Goal: Communication & Community: Answer question/provide support

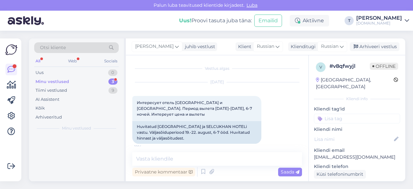
scroll to position [64, 0]
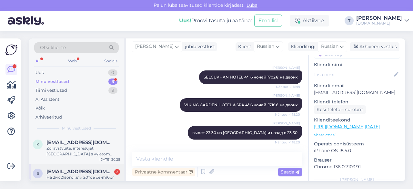
click at [77, 172] on span "[EMAIL_ADDRESS][DOMAIN_NAME]" at bounding box center [79, 171] width 67 height 6
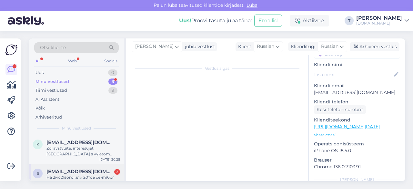
scroll to position [337, 0]
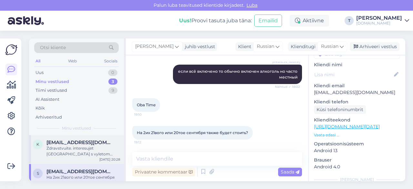
click at [93, 147] on div "Zdravstvuite. interesujet [GEOGRAPHIC_DATA] s vyletom 14.09 na 7 nochei. estj e…" at bounding box center [83, 151] width 74 height 12
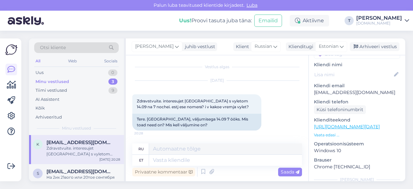
scroll to position [1, 0]
click at [324, 47] on span "Estonian" at bounding box center [329, 46] width 20 height 7
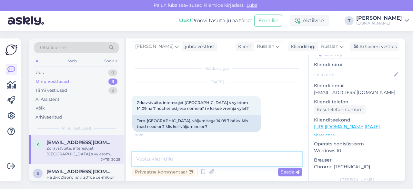
click at [208, 156] on textarea at bounding box center [217, 159] width 170 height 14
type textarea "L"
type textarea "Добрый вечер , на сколько человек?"
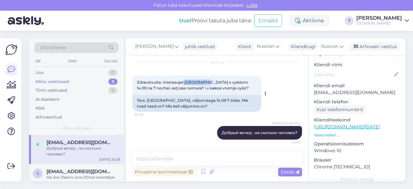
drag, startPoint x: 184, startPoint y: 81, endPoint x: 207, endPoint y: 83, distance: 23.3
click at [207, 83] on span "Zdravstvuite. interesujet [GEOGRAPHIC_DATA] s vyletom 14.09 na 7 nochei. estj e…" at bounding box center [193, 85] width 112 height 11
copy span "[GEOGRAPHIC_DATA]"
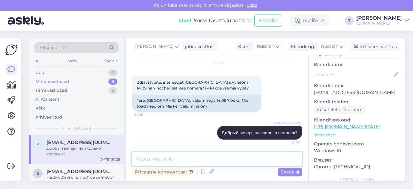
click at [149, 162] on textarea at bounding box center [217, 159] width 170 height 14
paste textarea "[URL][DOMAIN_NAME][DATE]"
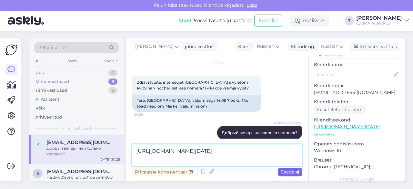
type textarea "[URL][DOMAIN_NAME][DATE]"
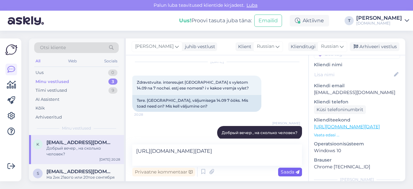
click at [282, 173] on span "Saada" at bounding box center [289, 172] width 19 height 6
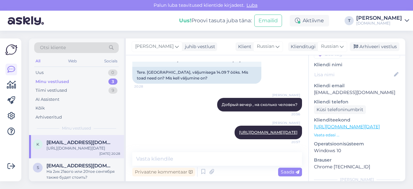
click at [328, 132] on p "Vaata edasi ..." at bounding box center [357, 135] width 86 height 6
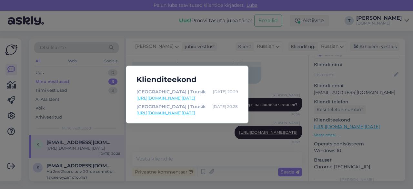
click at [173, 98] on link "[URL][DOMAIN_NAME][DATE]" at bounding box center [186, 98] width 101 height 6
click at [275, 73] on div "Klienditeekond [GEOGRAPHIC_DATA] | Tuusik [DATE] 20:29 [URL][DOMAIN_NAME][DATE]…" at bounding box center [206, 94] width 413 height 189
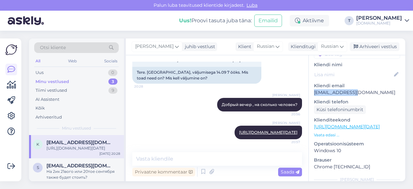
drag, startPoint x: 355, startPoint y: 87, endPoint x: 314, endPoint y: 86, distance: 41.6
click at [314, 89] on p "[EMAIL_ADDRESS][DOMAIN_NAME]" at bounding box center [357, 92] width 86 height 7
copy p "[EMAIL_ADDRESS][DOMAIN_NAME]"
click at [247, 130] on link "[URL][DOMAIN_NAME][DATE]" at bounding box center [268, 132] width 58 height 5
